Goal: Transaction & Acquisition: Purchase product/service

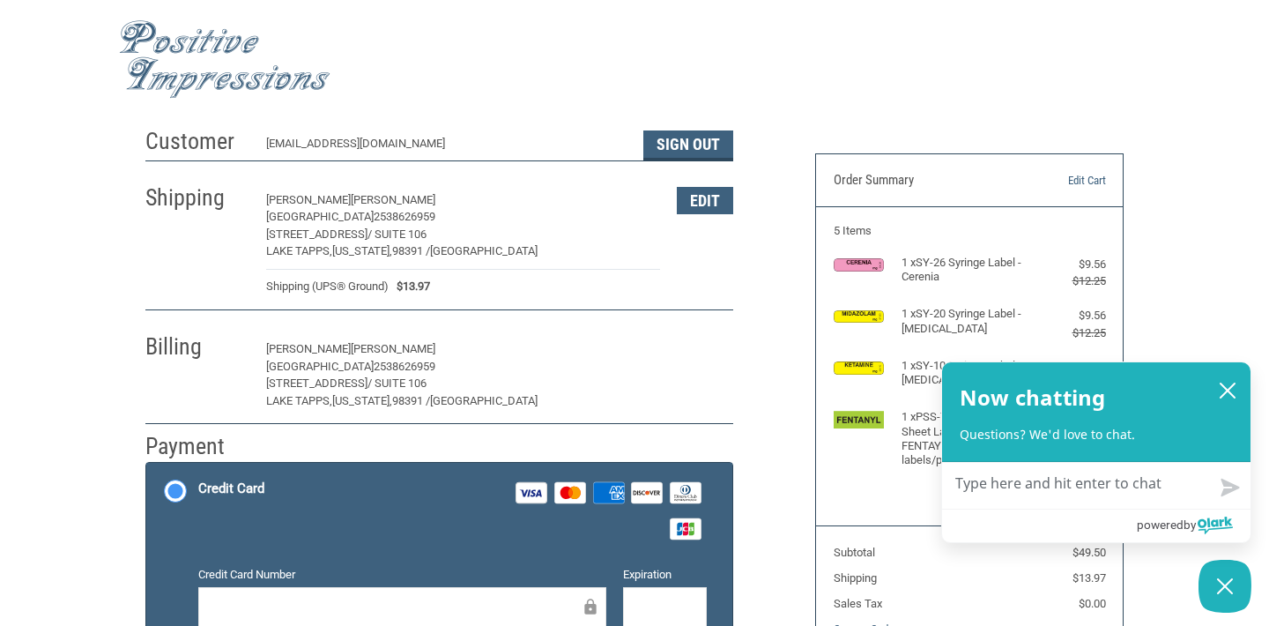
click at [693, 352] on button "Edit" at bounding box center [705, 349] width 56 height 27
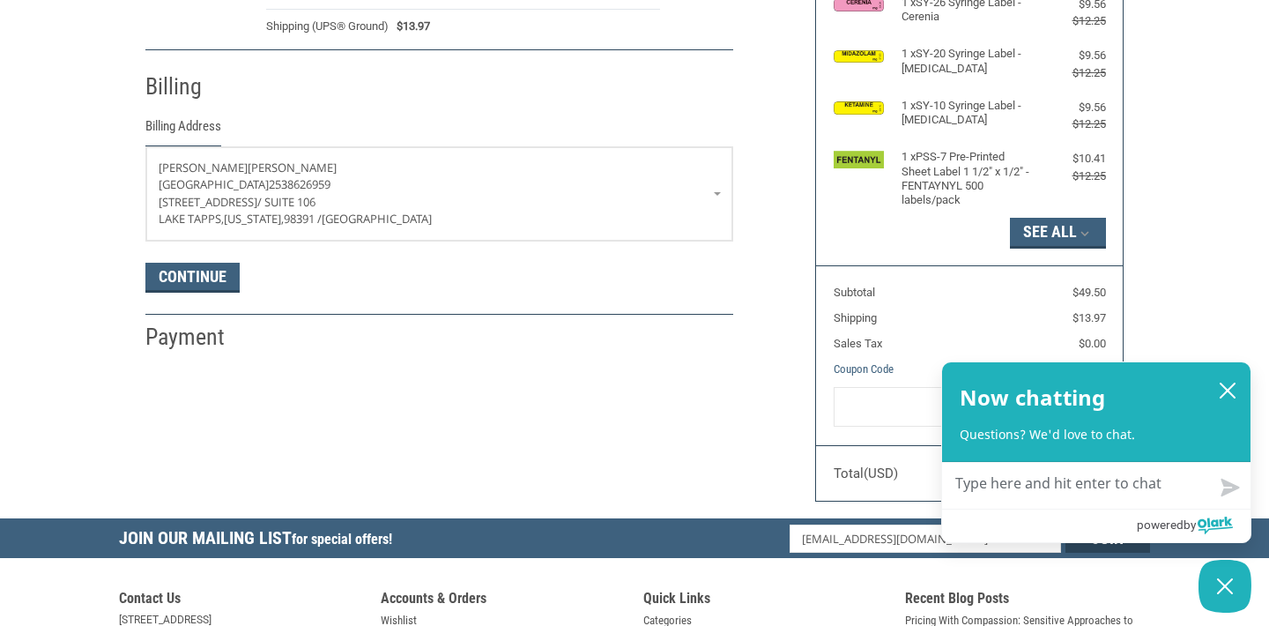
scroll to position [308, 0]
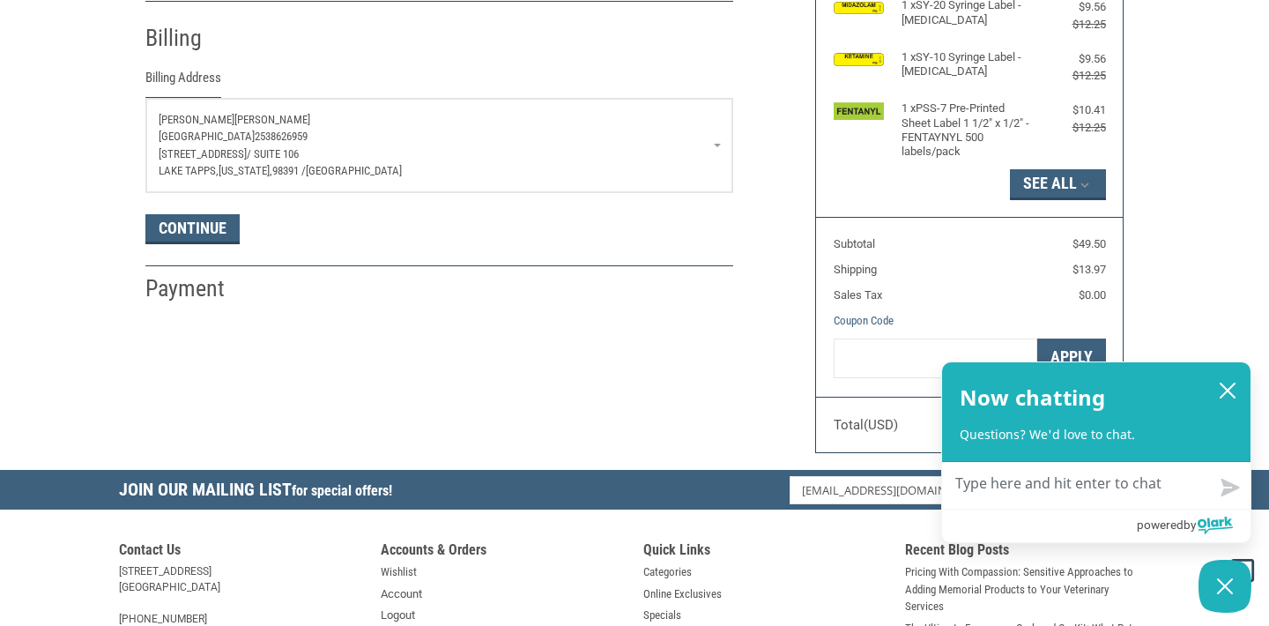
click at [355, 164] on span "[GEOGRAPHIC_DATA]" at bounding box center [354, 170] width 96 height 13
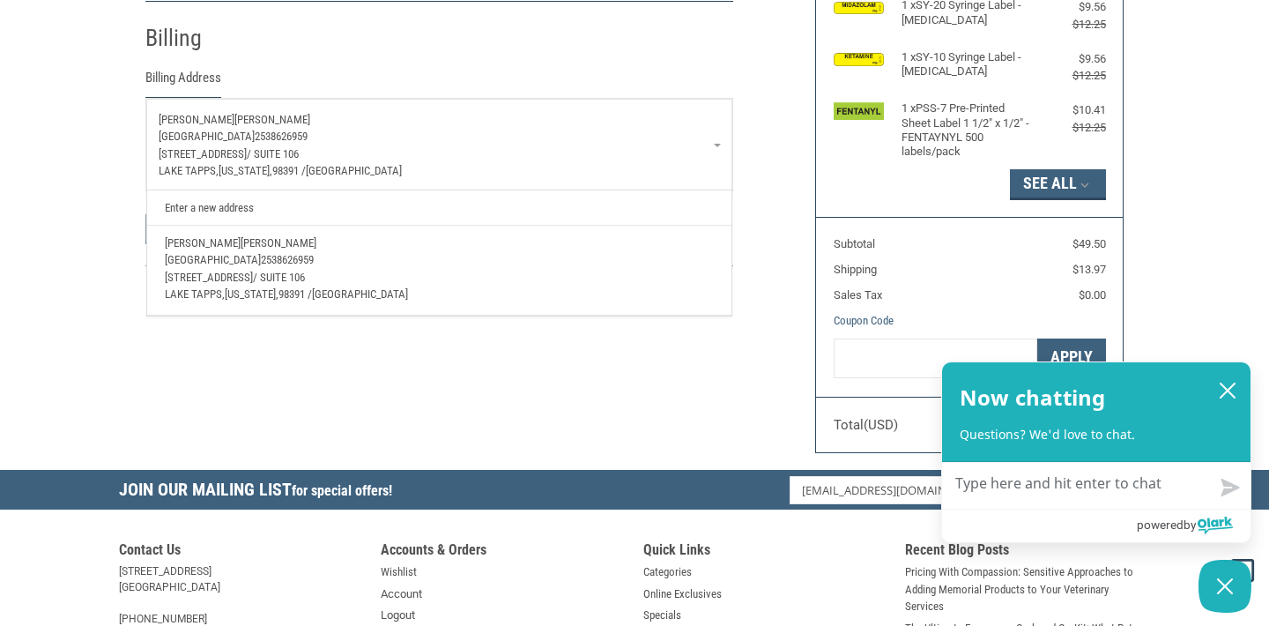
click at [221, 202] on link "Enter a new address" at bounding box center [439, 207] width 567 height 34
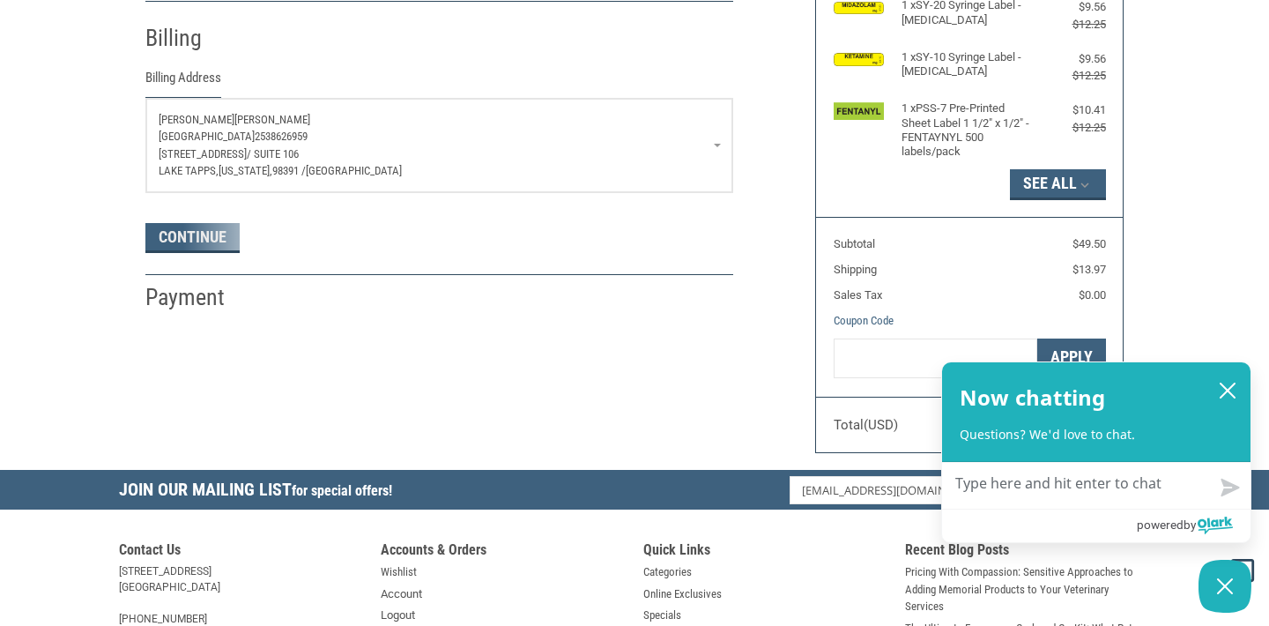
select select "US"
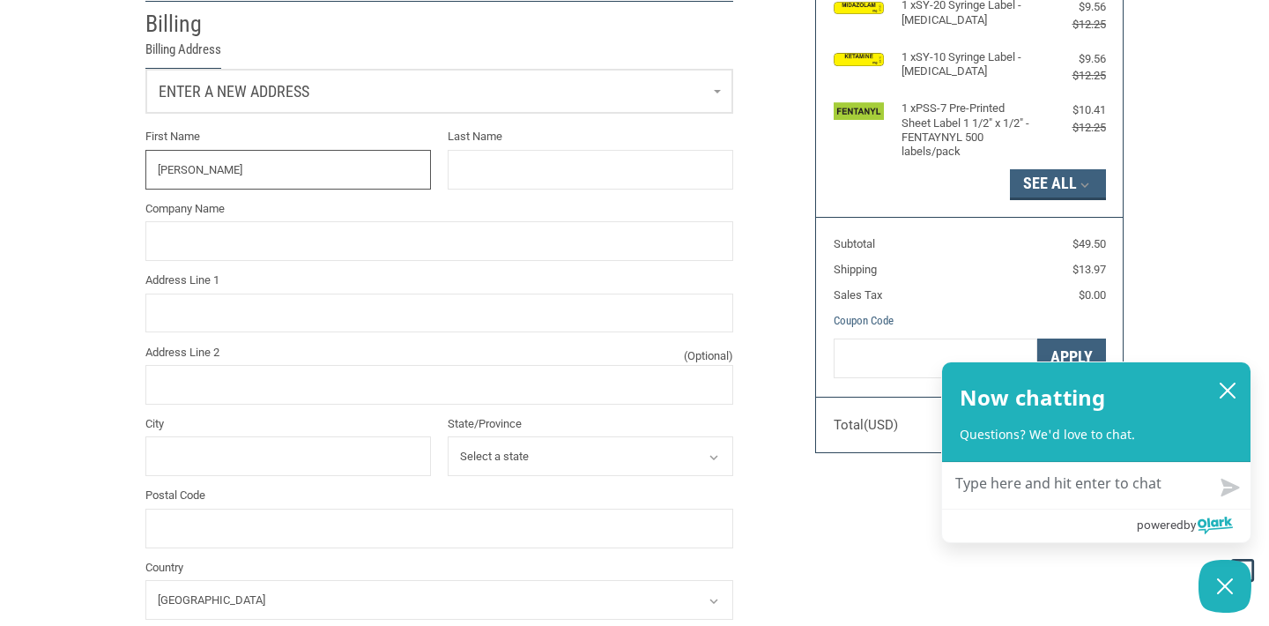
type input "[PERSON_NAME]"
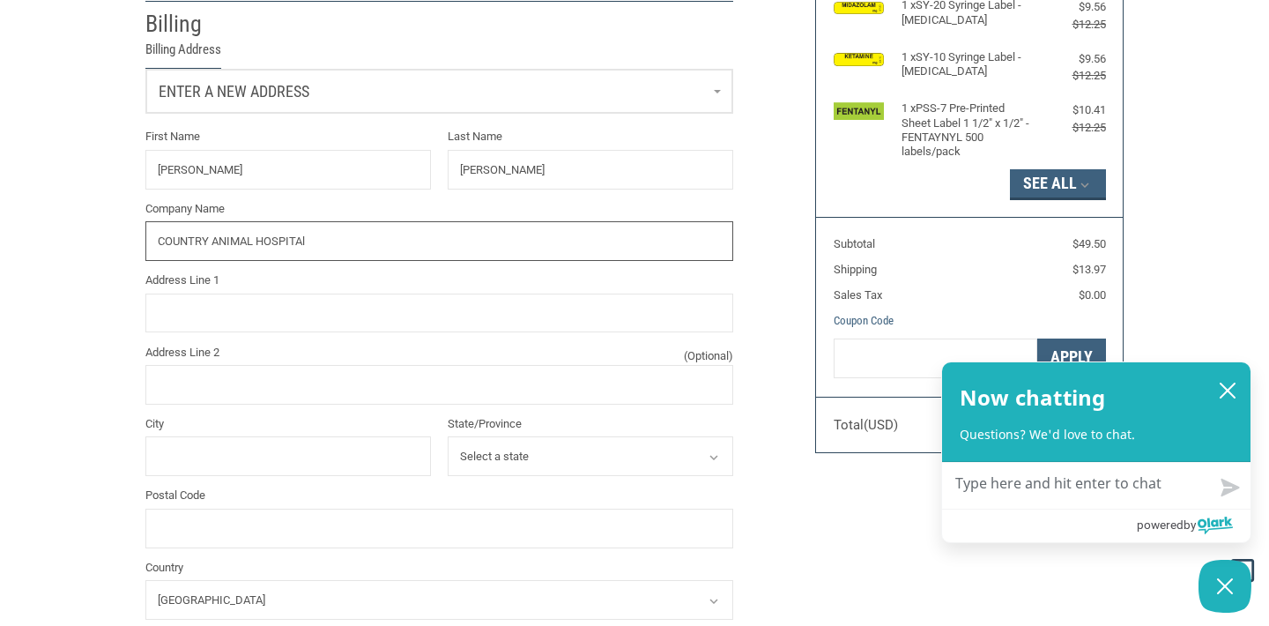
type input "COUNTRY [GEOGRAPHIC_DATA]"
type input "ENUMCLAW"
select select "WA"
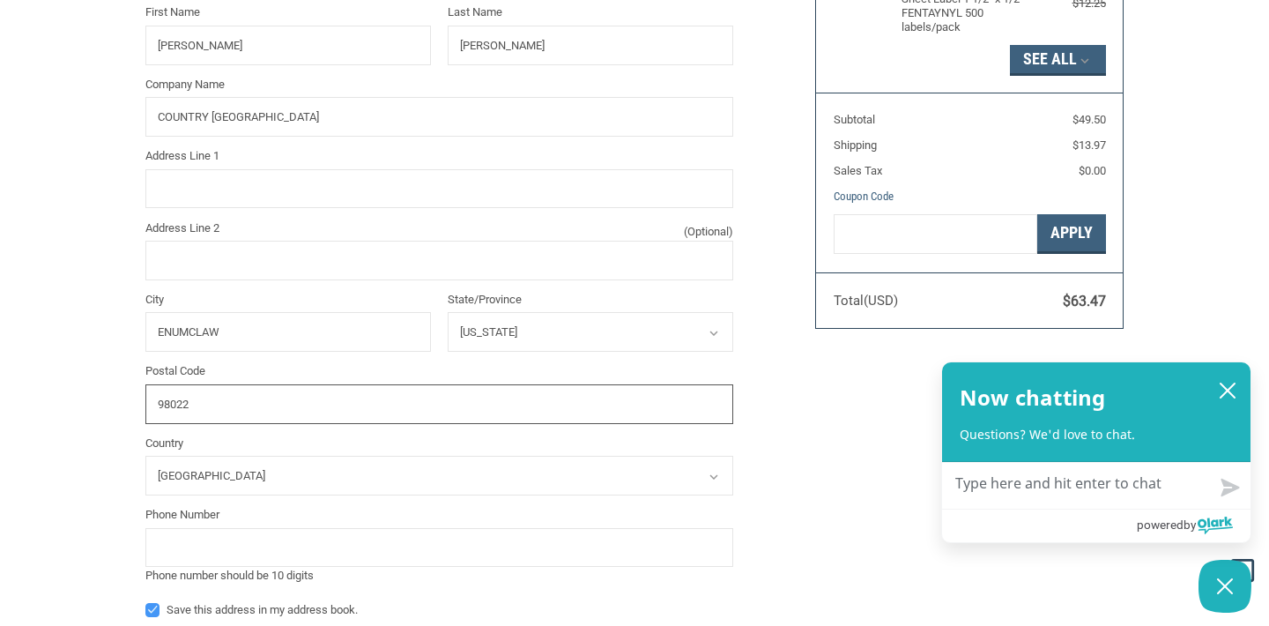
scroll to position [436, 0]
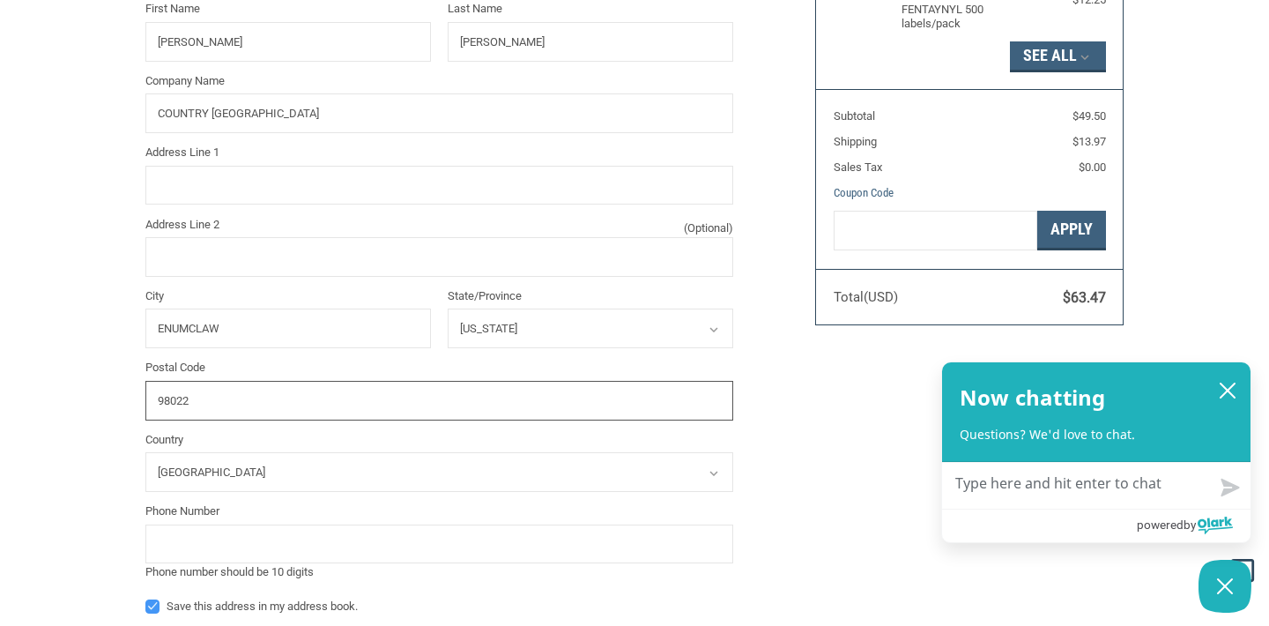
type input "98022"
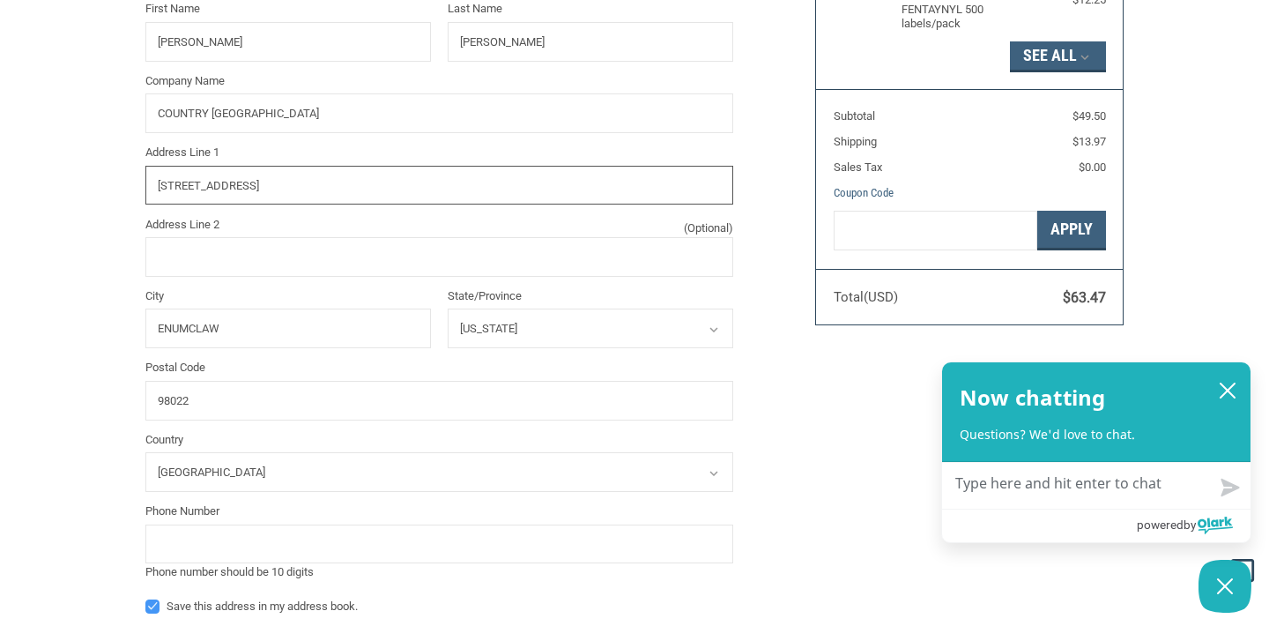
type input "[STREET_ADDRESS]"
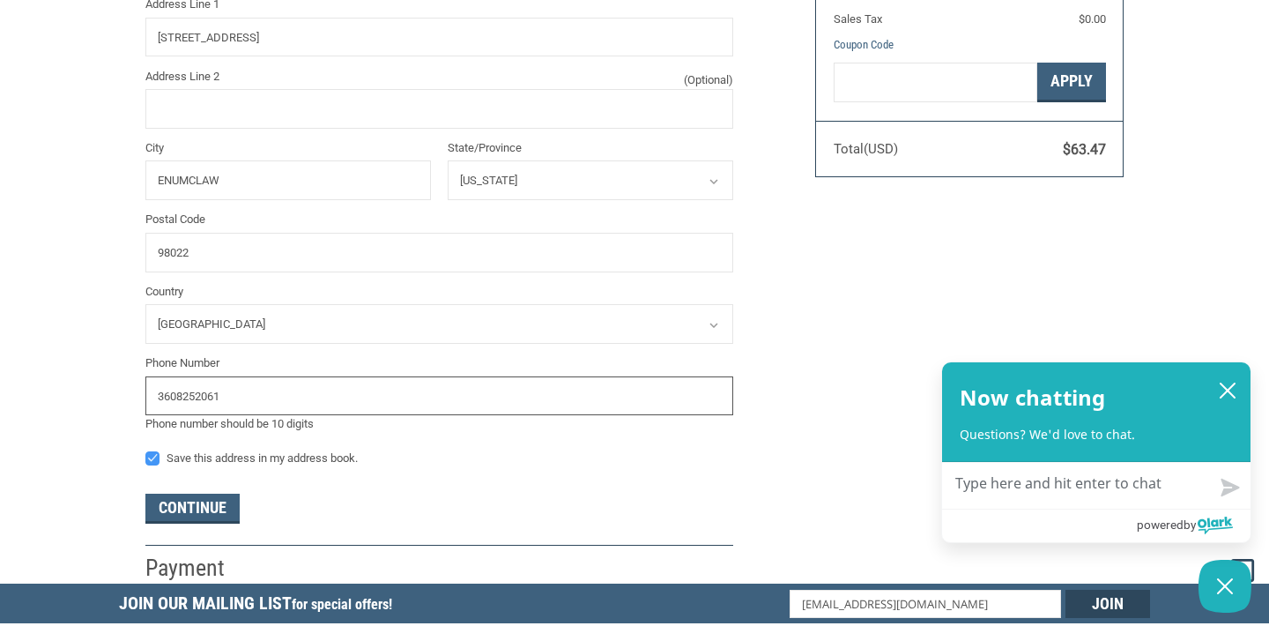
scroll to position [616, 0]
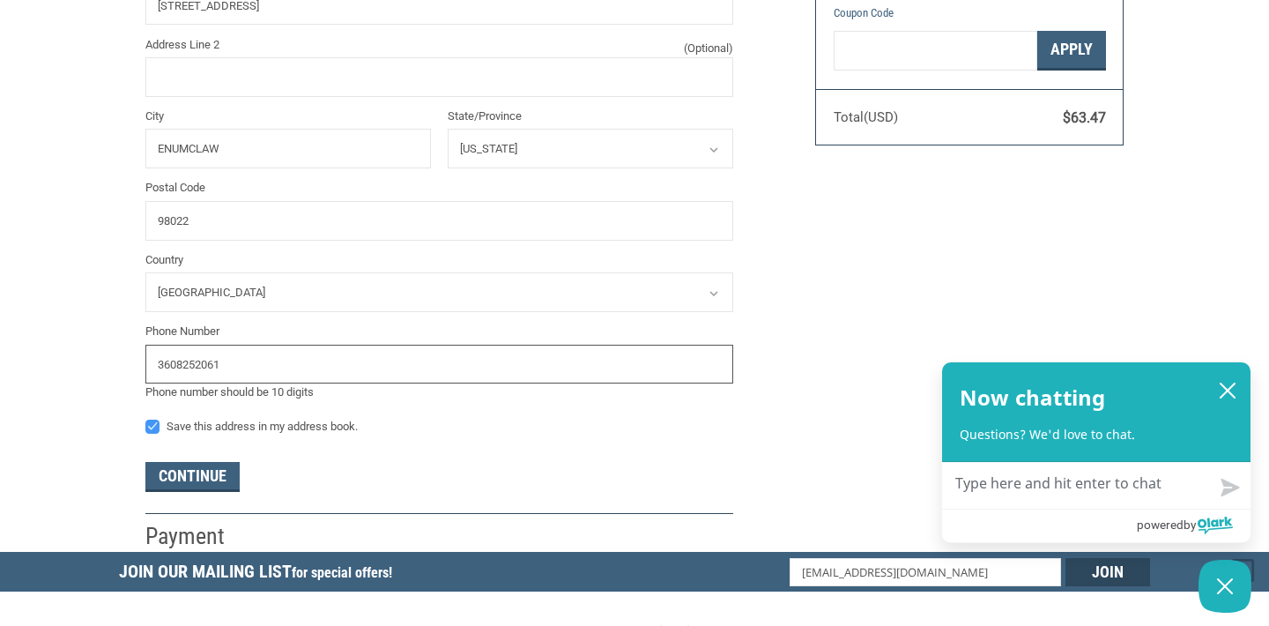
type input "3608252061"
click at [153, 419] on label "Save this address in my address book." at bounding box center [439, 426] width 588 height 14
click at [146, 418] on input "Save this address in my address book." at bounding box center [145, 418] width 1 height 1
checkbox input "false"
click at [204, 482] on button "Continue" at bounding box center [192, 477] width 94 height 30
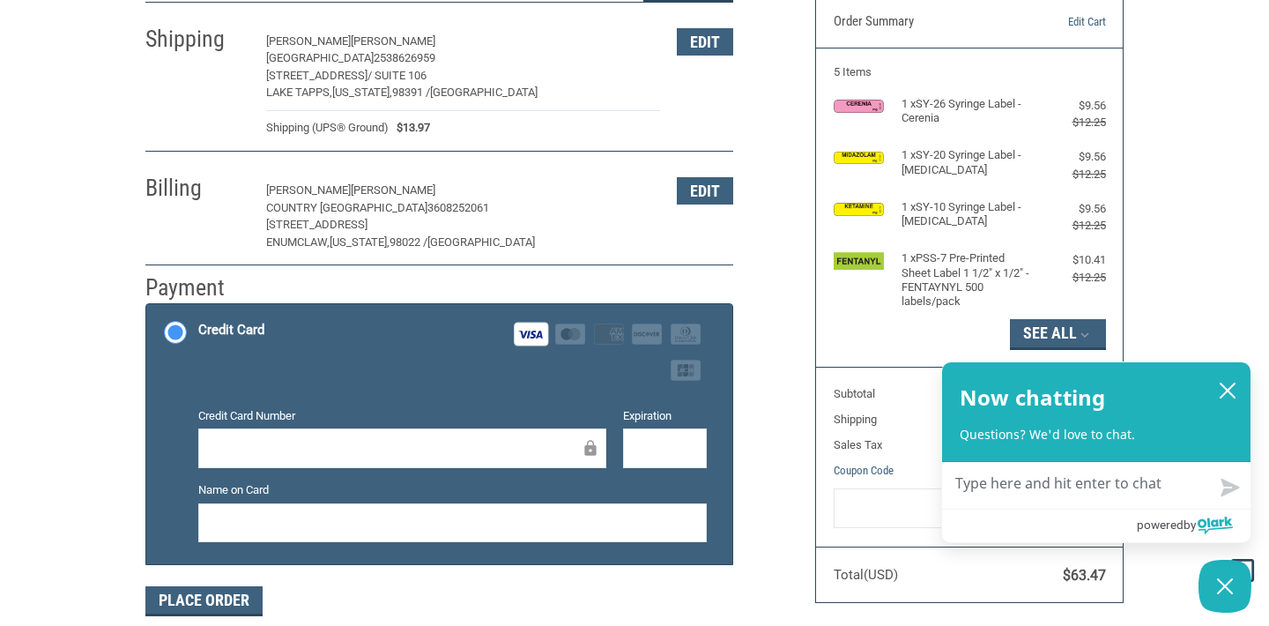
scroll to position [187, 0]
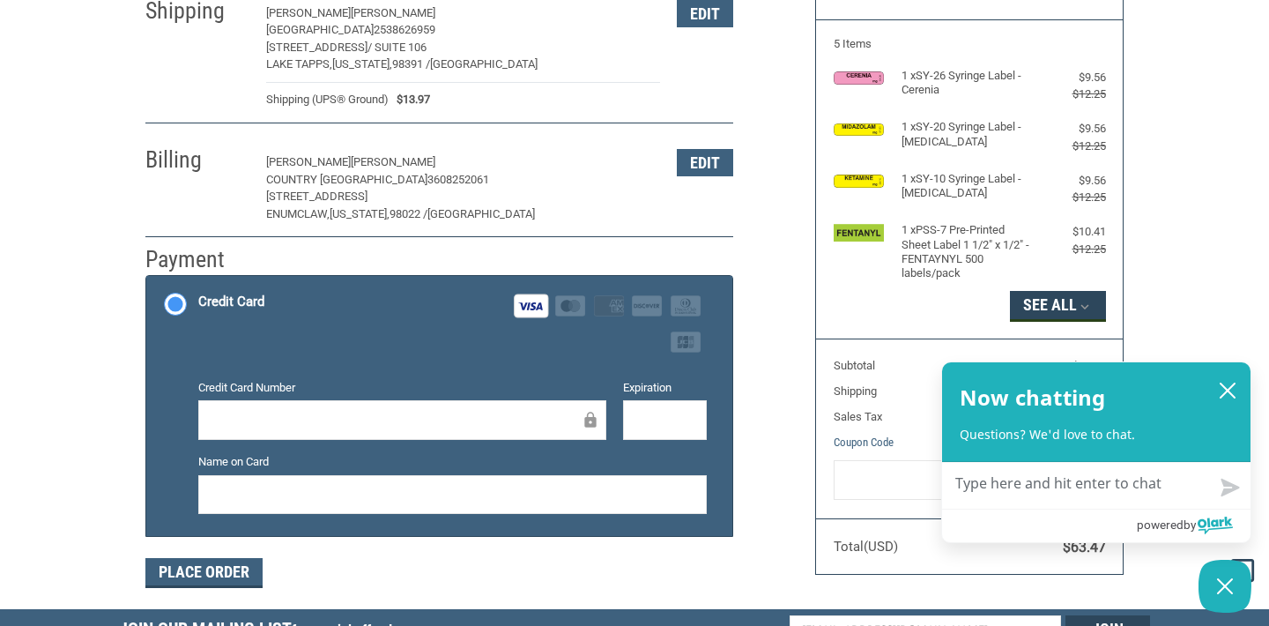
click at [1073, 298] on button "See All" at bounding box center [1058, 306] width 96 height 30
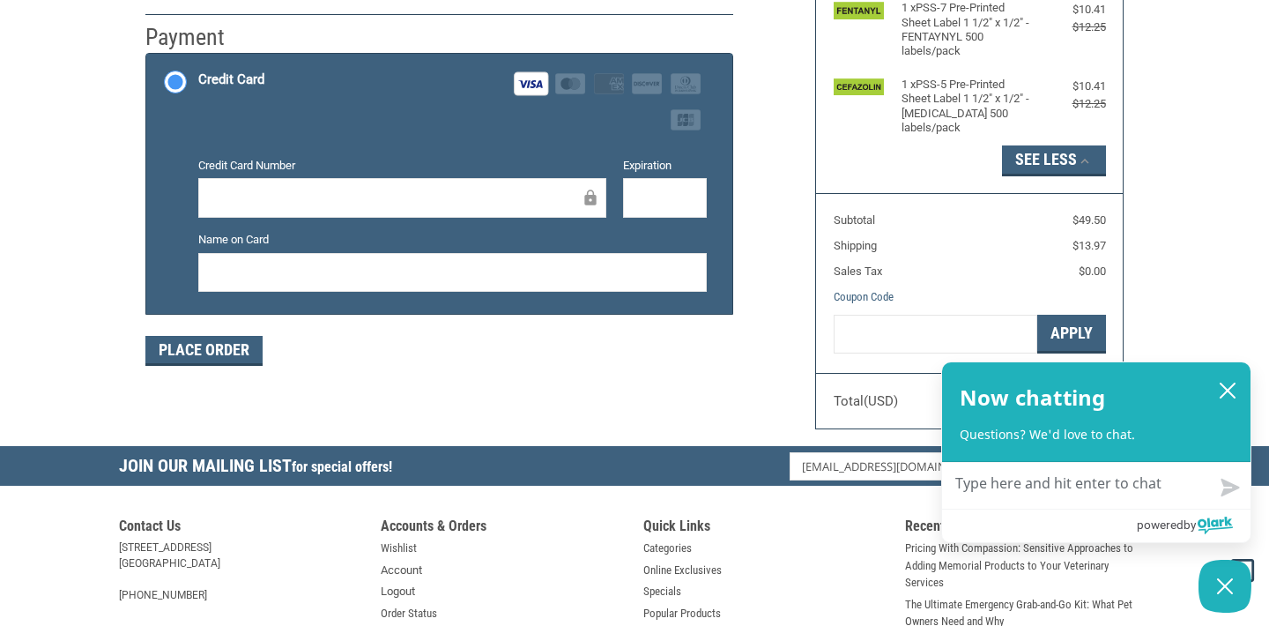
scroll to position [410, 0]
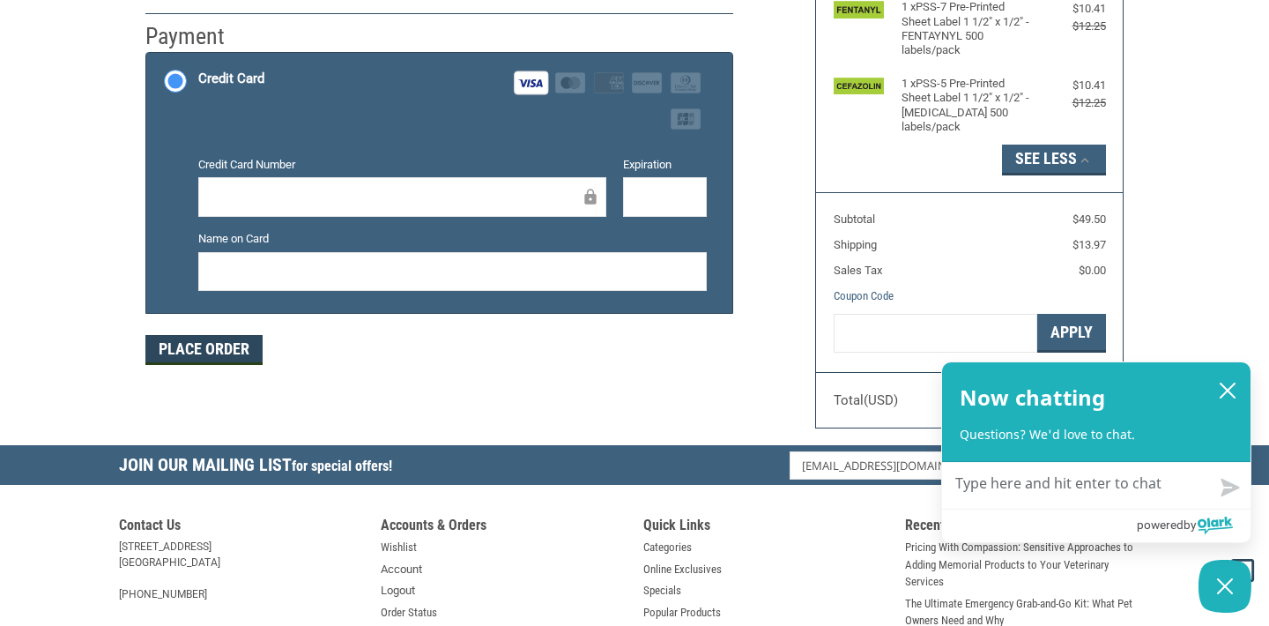
click at [211, 347] on button "Place Order" at bounding box center [203, 350] width 117 height 30
